Goal: Task Accomplishment & Management: Manage account settings

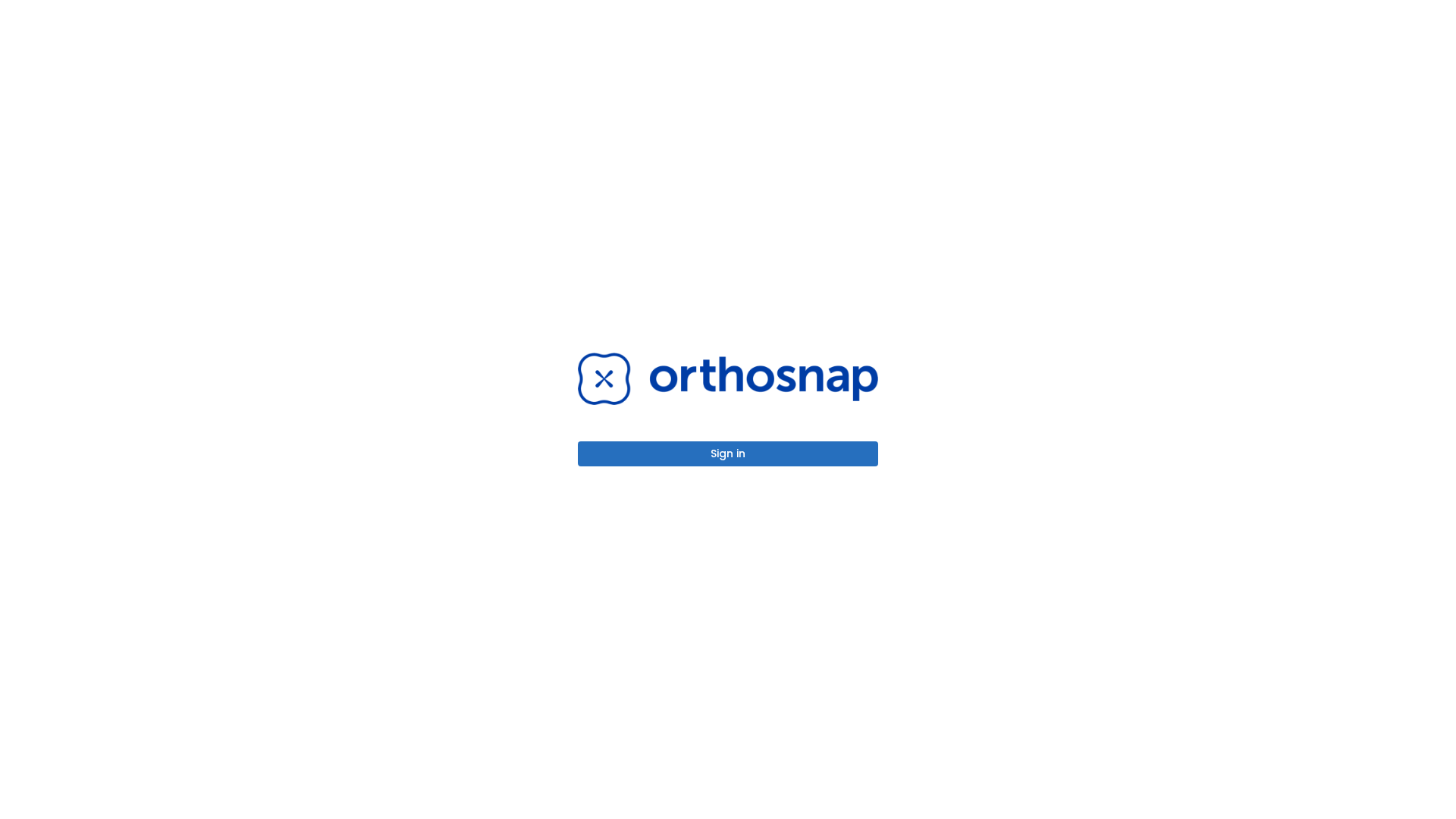
click at [728, 454] on button "Sign in" at bounding box center [728, 453] width 300 height 25
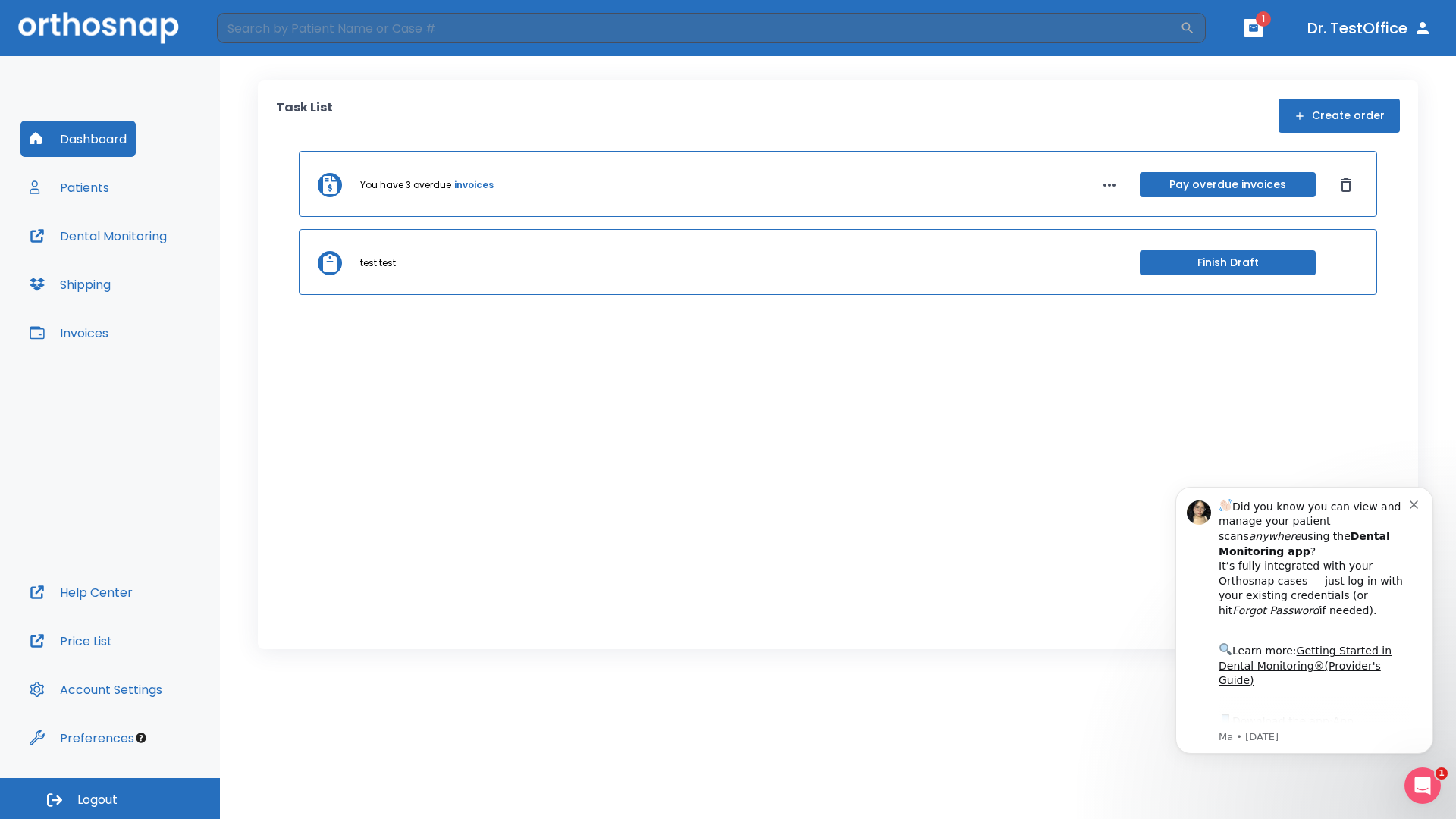
click at [110, 798] on span "Logout" at bounding box center [98, 800] width 40 height 17
